Goal: Find specific page/section: Find specific page/section

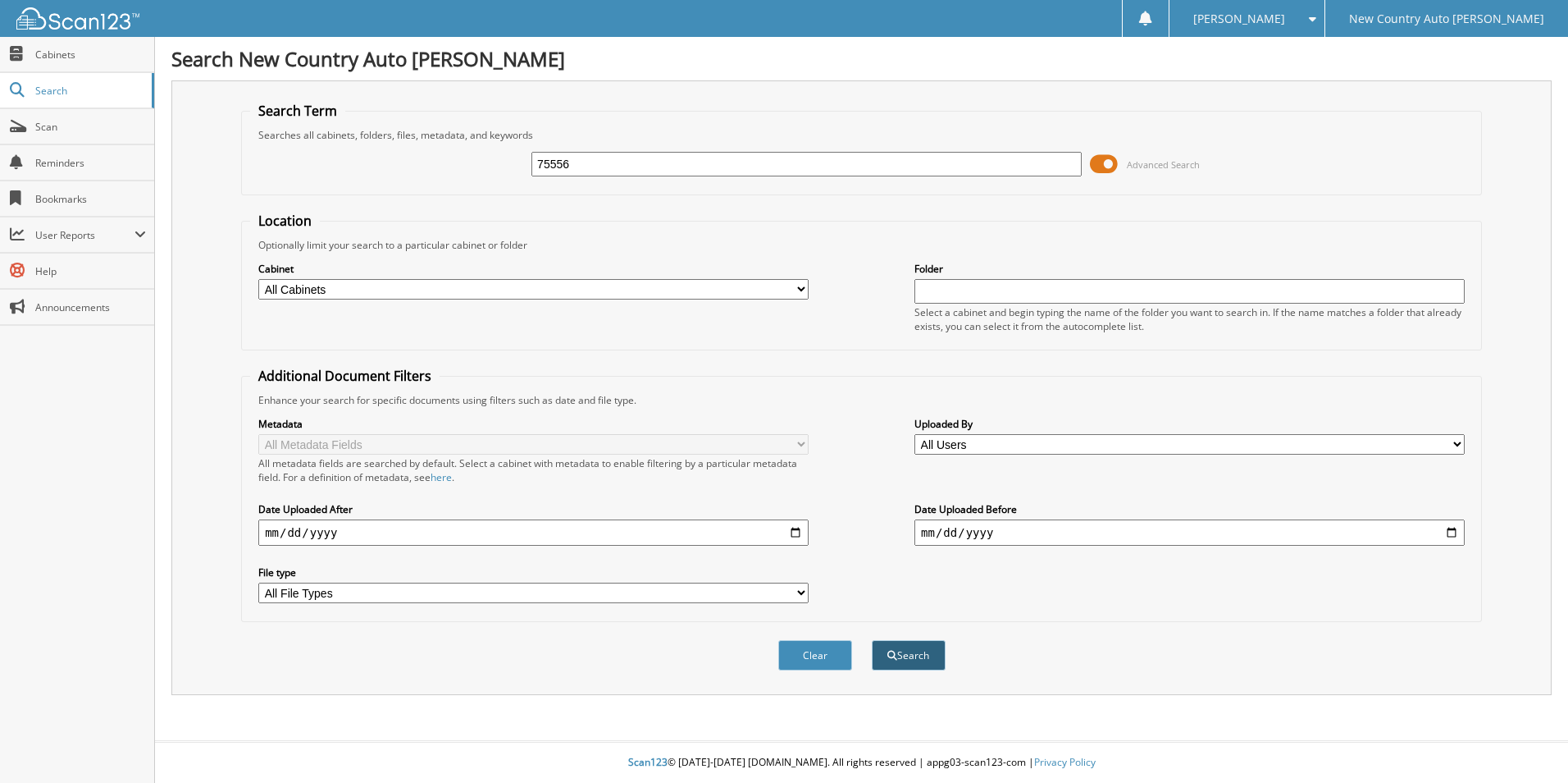
type input "75556"
click at [914, 652] on button "Search" at bounding box center [909, 655] width 74 height 30
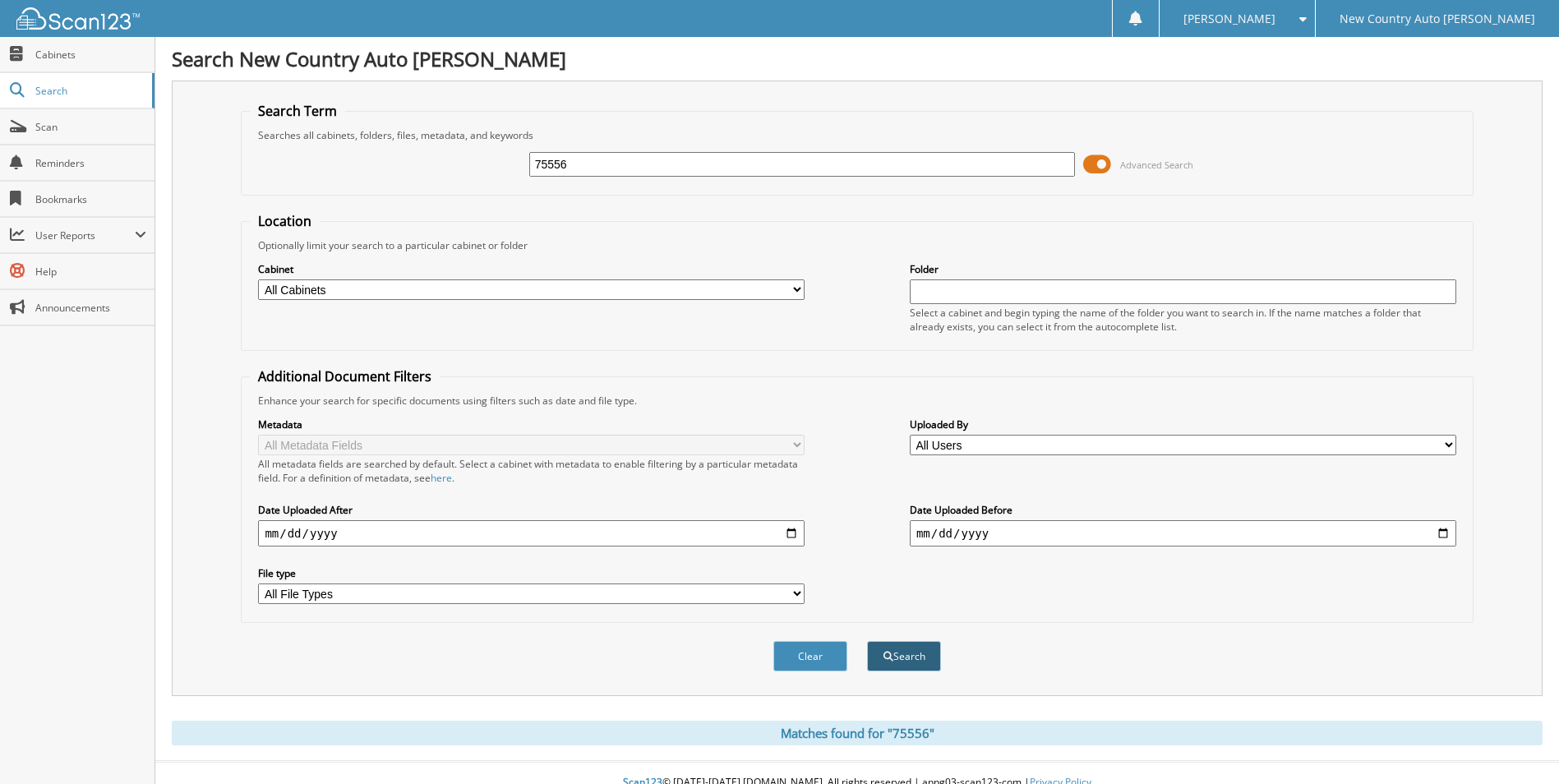
click at [901, 648] on button "Search" at bounding box center [903, 656] width 74 height 30
type input "[PERSON_NAME]"
click at [915, 661] on button "Search" at bounding box center [903, 656] width 74 height 30
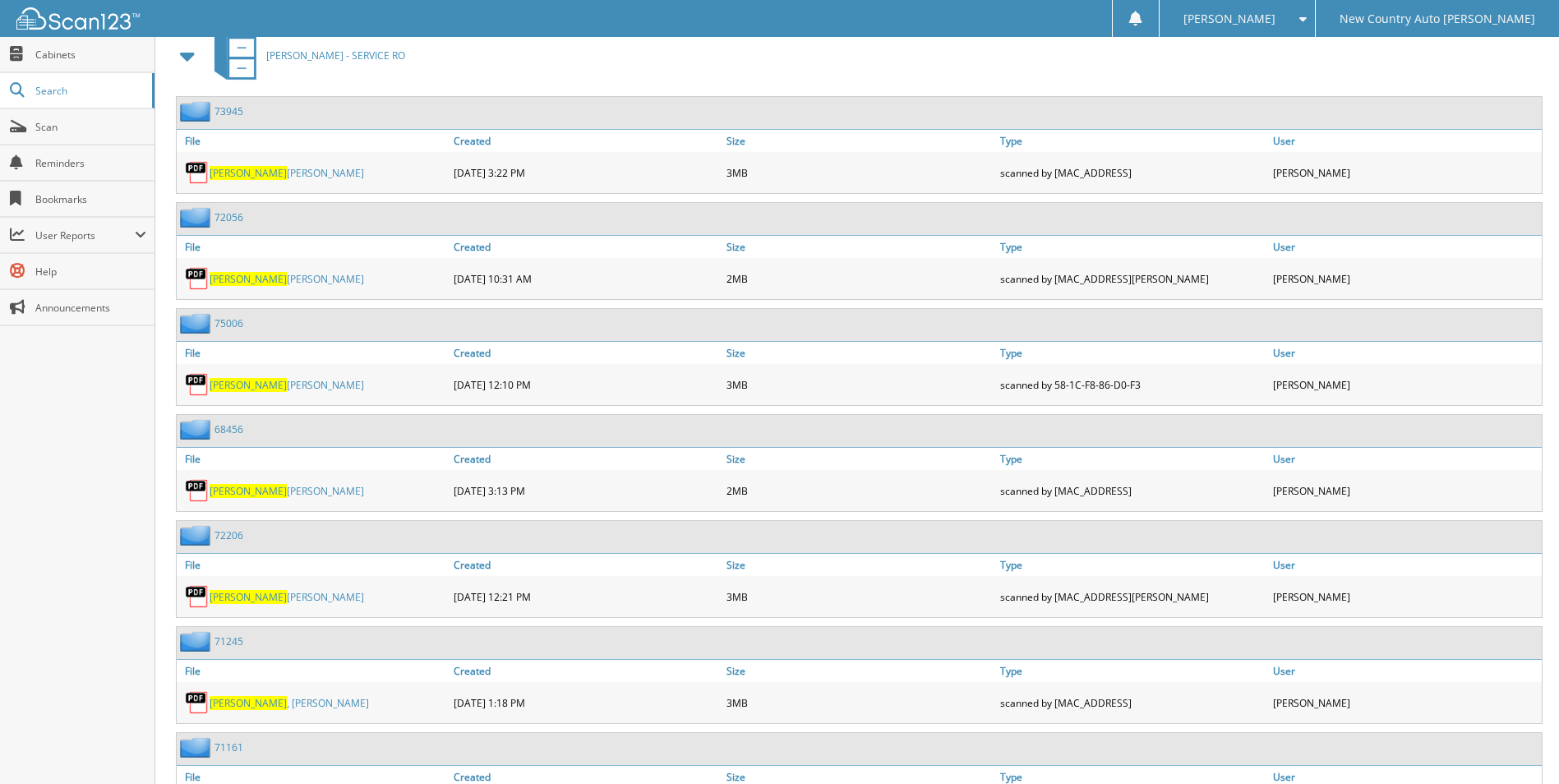
scroll to position [739, 0]
click at [247, 385] on span "[PERSON_NAME]" at bounding box center [248, 383] width 77 height 14
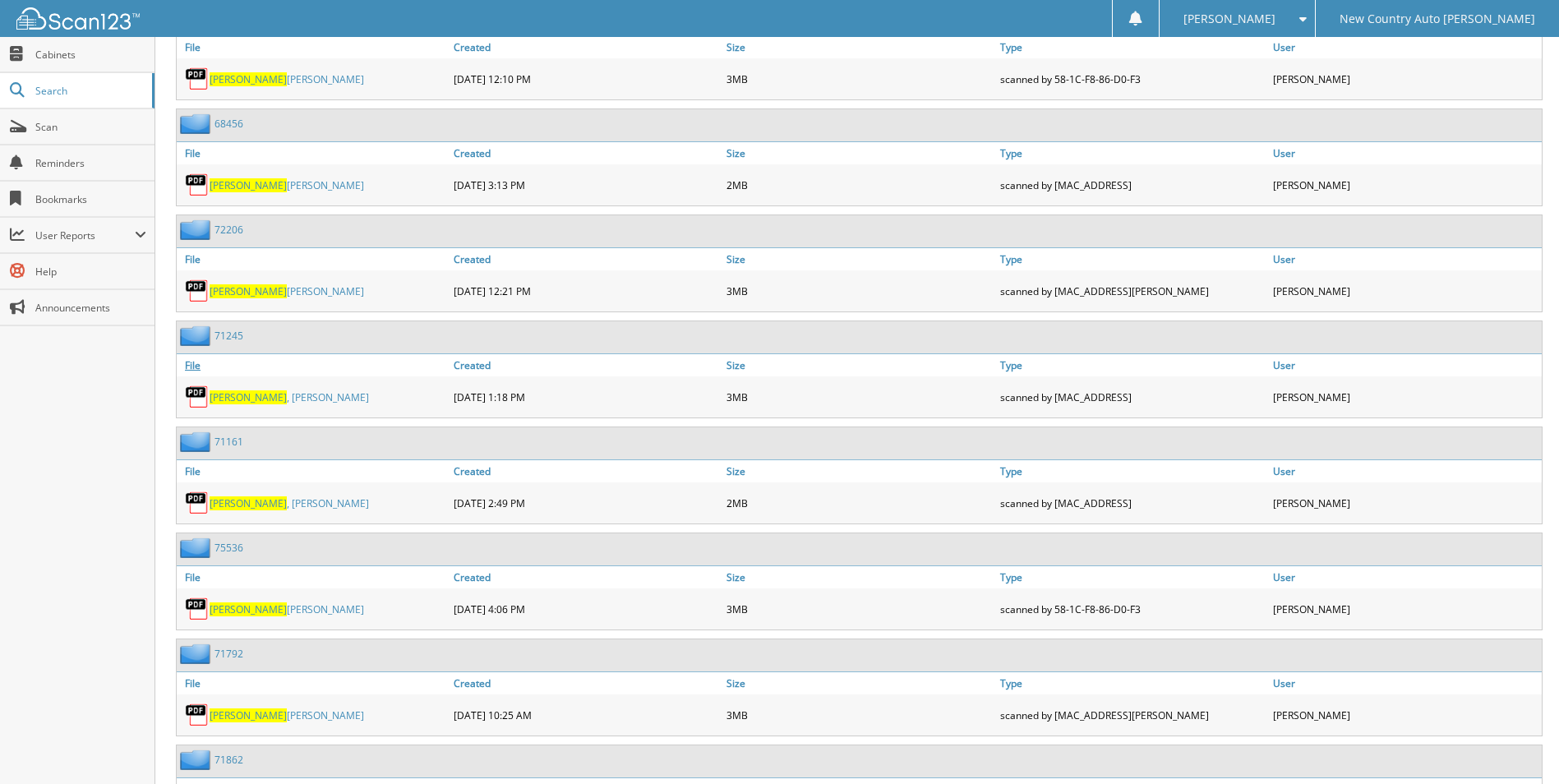
scroll to position [1151, 0]
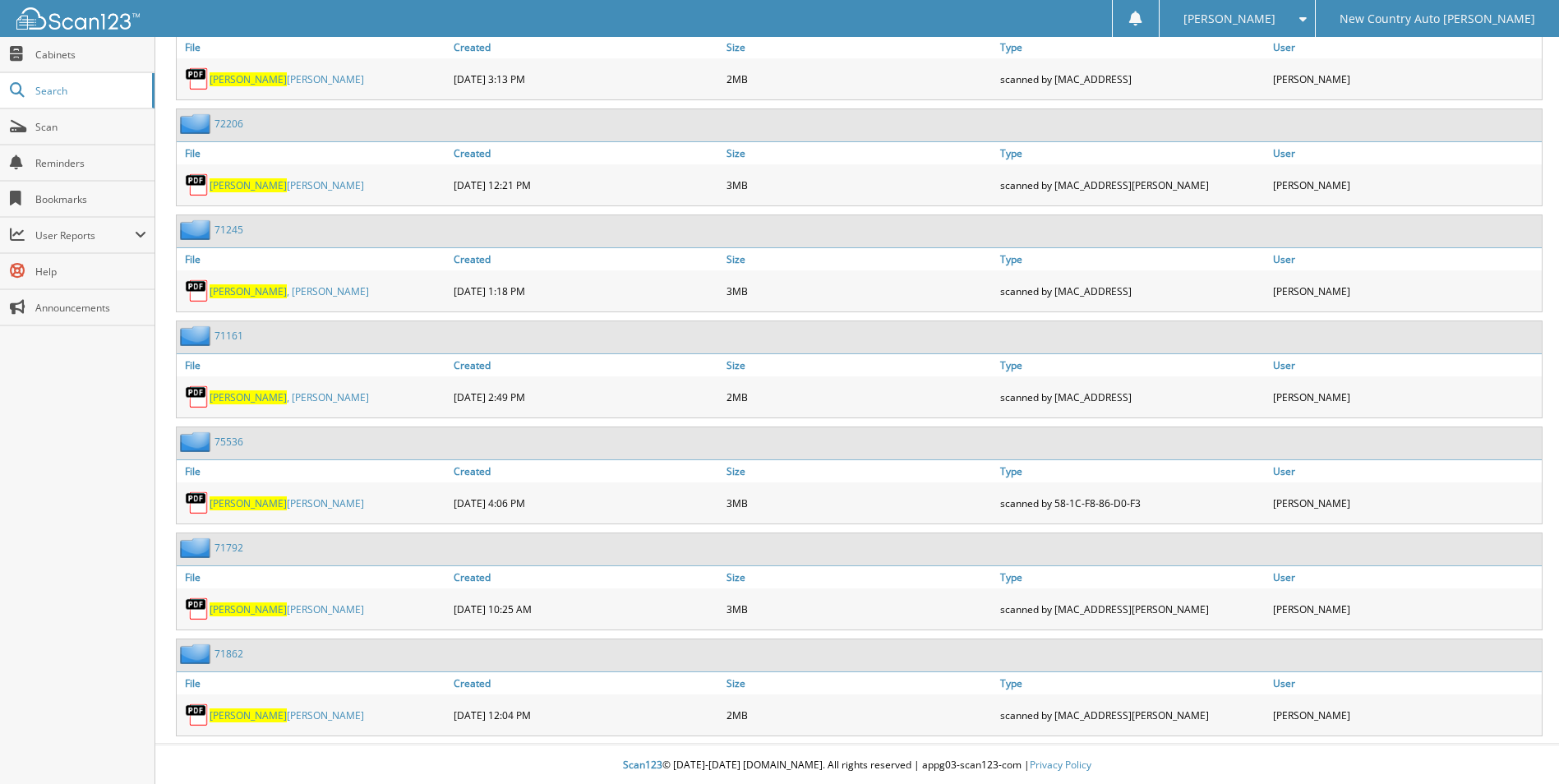
click at [267, 502] on link "GALLOWAY LENA" at bounding box center [286, 502] width 154 height 14
